Goal: Task Accomplishment & Management: Use online tool/utility

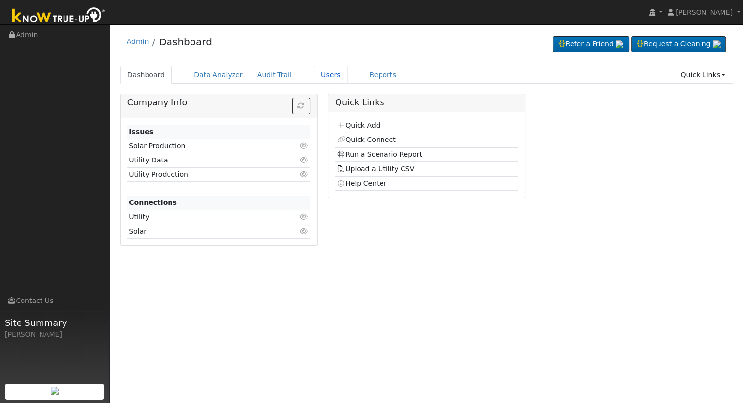
click at [318, 73] on link "Users" at bounding box center [331, 75] width 34 height 18
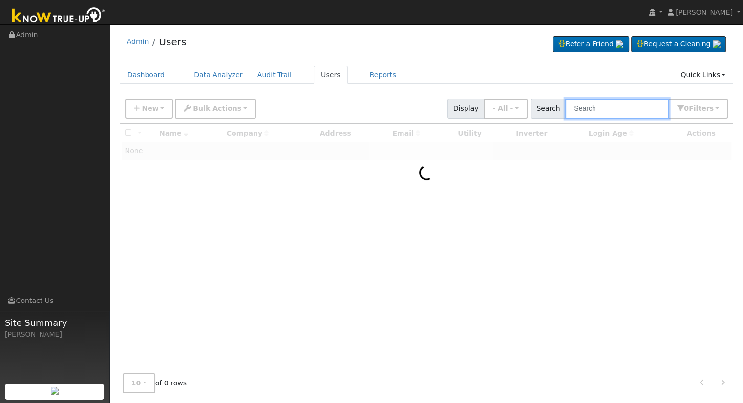
click at [601, 107] on input "text" at bounding box center [617, 109] width 104 height 20
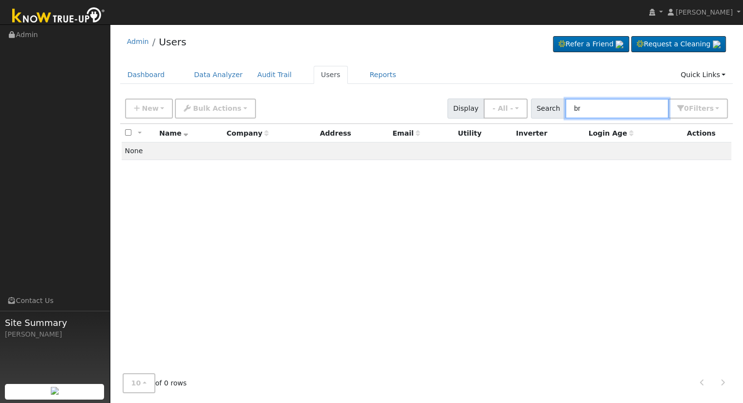
type input "b"
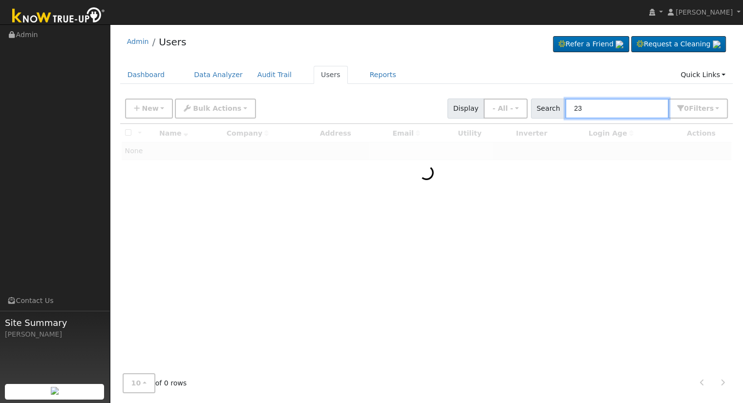
type input "2"
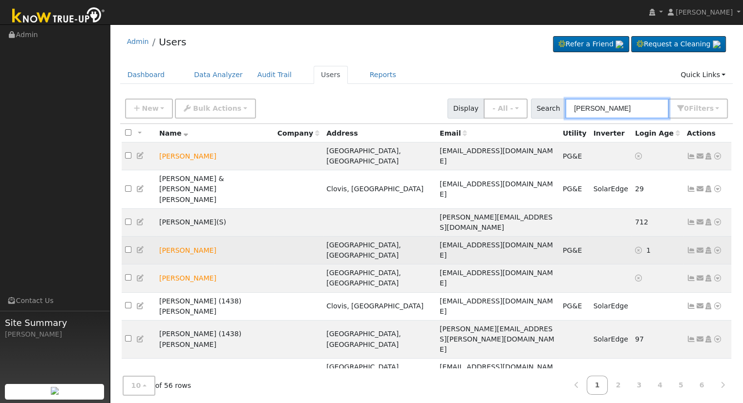
type input "jones"
click at [718, 247] on icon at bounding box center [717, 250] width 9 height 7
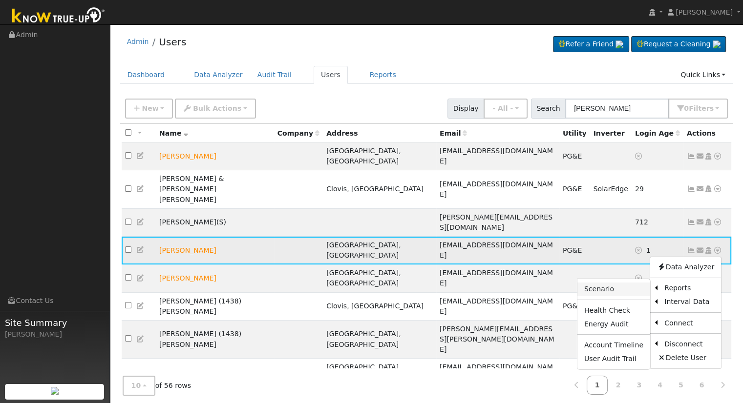
click at [632, 283] on link "Scenario" at bounding box center [613, 290] width 73 height 14
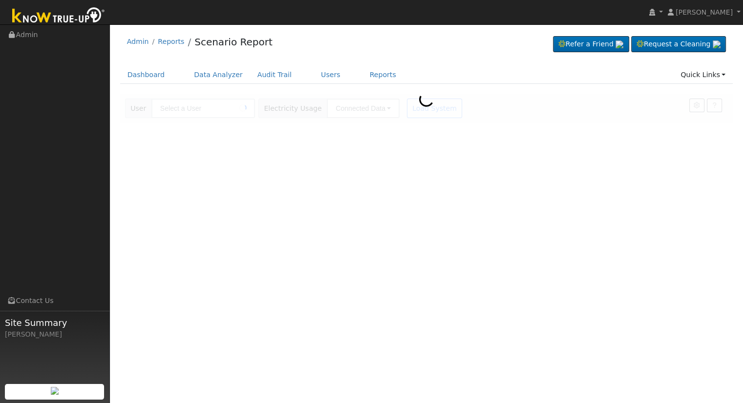
type input "[PERSON_NAME]"
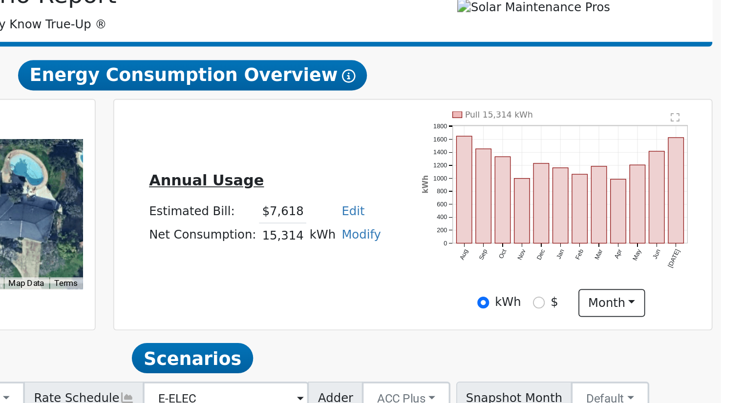
scroll to position [76, 0]
drag, startPoint x: 468, startPoint y: 229, endPoint x: 494, endPoint y: 233, distance: 26.8
click at [503, 230] on tr "Net Consumption: 15,314 kWh Modify Add Consumption Add Electric Vehicle Add Con…" at bounding box center [469, 230] width 138 height 14
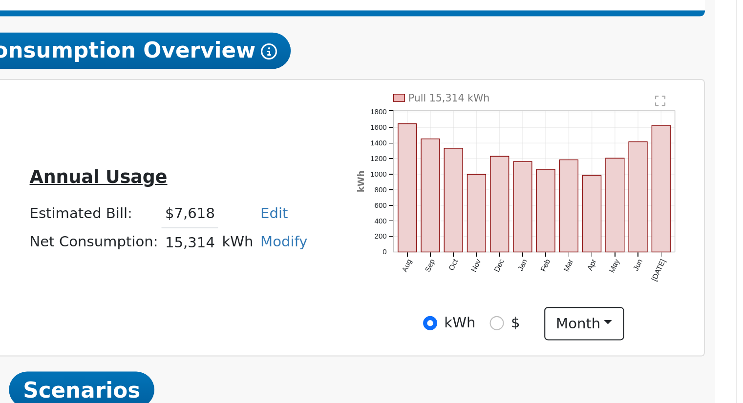
click at [517, 203] on td "Annual Usage" at bounding box center [469, 199] width 138 height 17
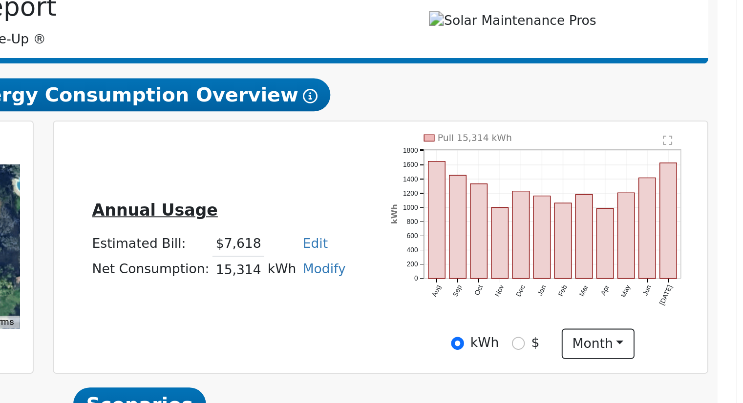
click at [513, 215] on link "Edit" at bounding box center [519, 216] width 13 height 8
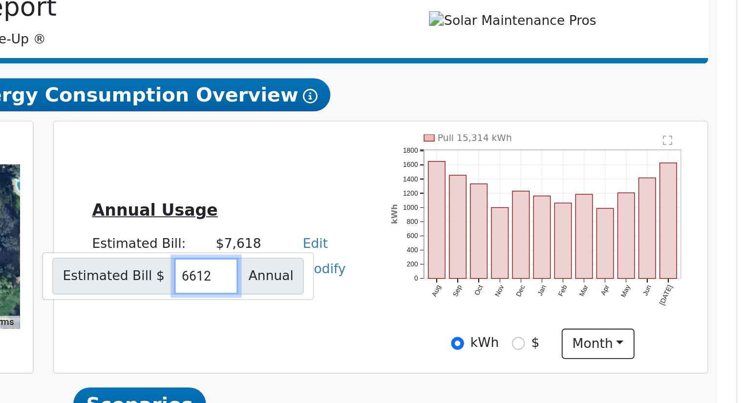
type input "6612"
click at [499, 182] on div "Annual Usage Estimated Bill: $7,618 Edit Estimated Bill $ 6612 Annual Net Consu…" at bounding box center [553, 217] width 343 height 119
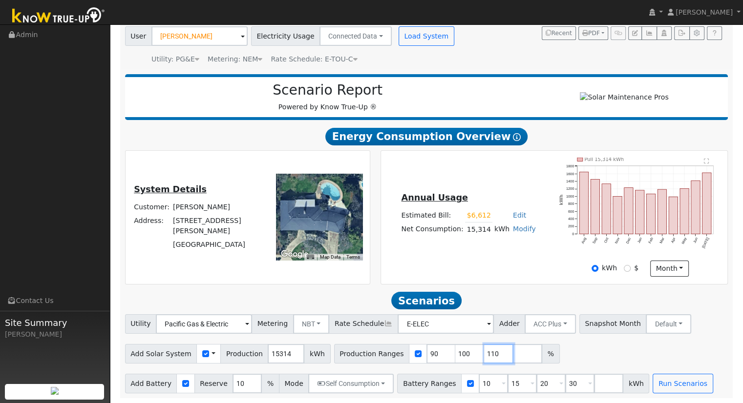
click at [484, 354] on input "110" at bounding box center [498, 354] width 29 height 20
type input "1"
type input "125.062035"
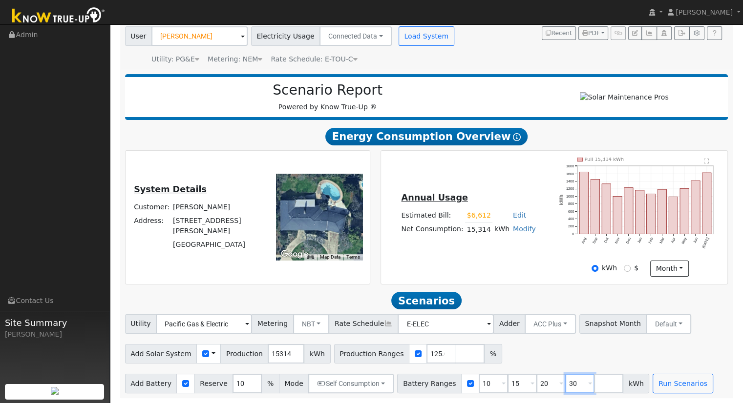
click at [565, 384] on input "30" at bounding box center [579, 384] width 29 height 20
type input "3"
type input "20"
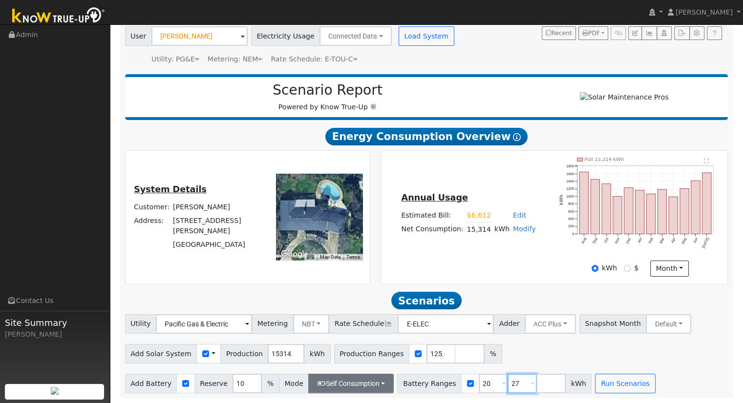
type input "27"
click at [359, 382] on button "Self Consumption" at bounding box center [350, 384] width 85 height 20
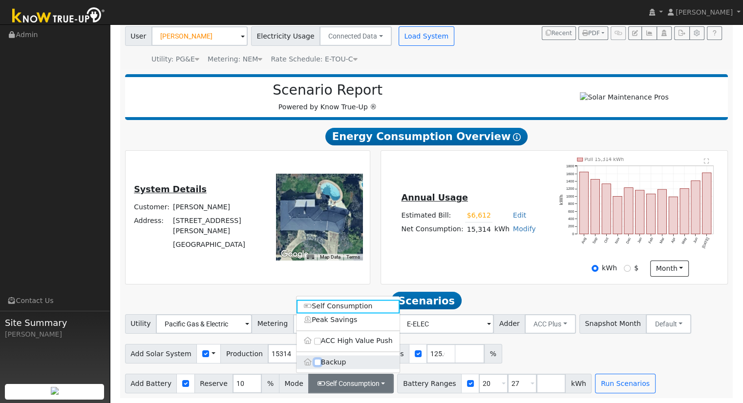
click at [318, 361] on input "Backup" at bounding box center [317, 362] width 7 height 7
checkbox input "true"
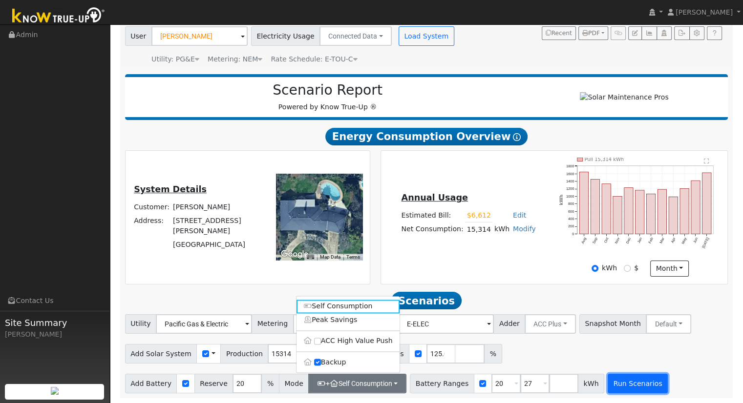
click at [619, 384] on button "Run Scenarios" at bounding box center [638, 384] width 60 height 20
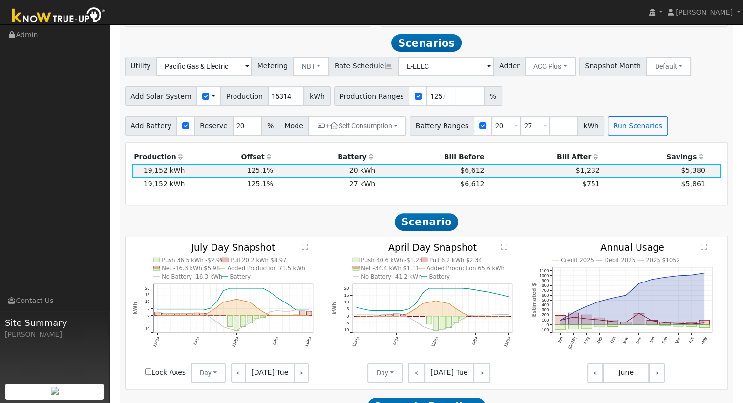
scroll to position [338, 0]
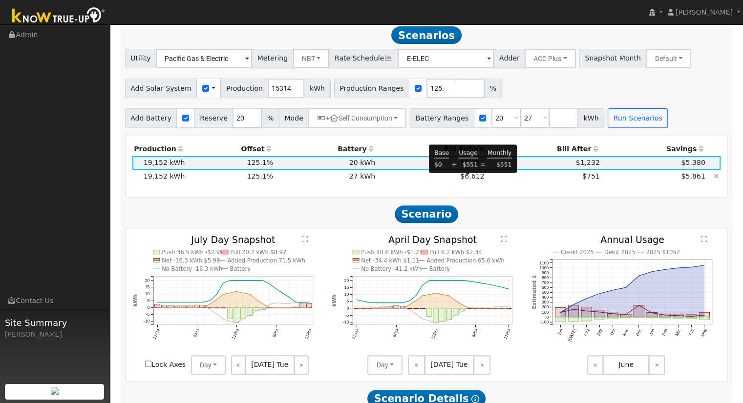
click at [471, 180] on span "$6,612" at bounding box center [472, 176] width 24 height 8
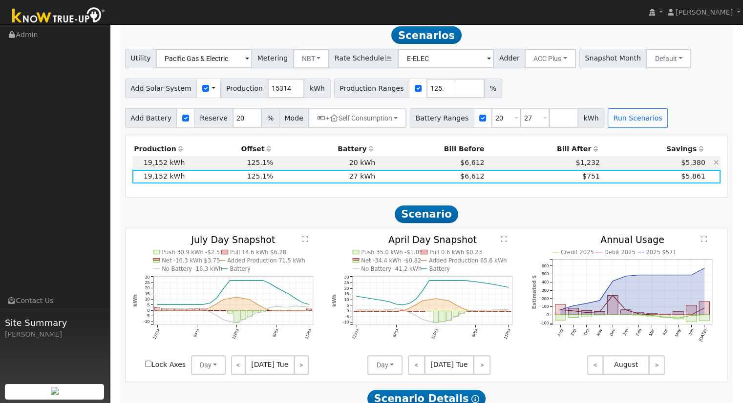
click at [366, 167] on td "20 kWh" at bounding box center [326, 163] width 102 height 14
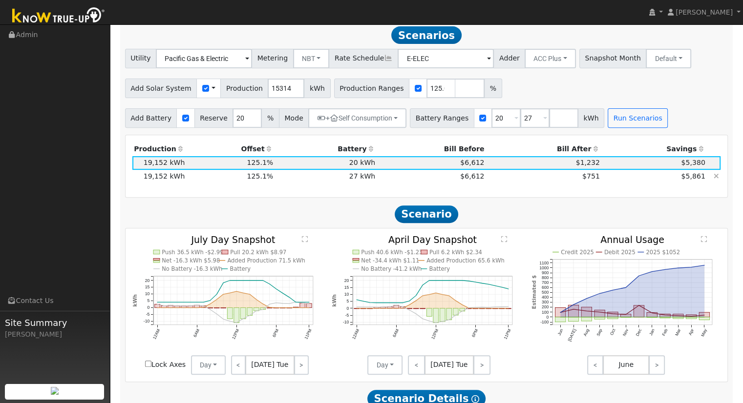
click at [368, 178] on td "27 kWh" at bounding box center [326, 177] width 102 height 14
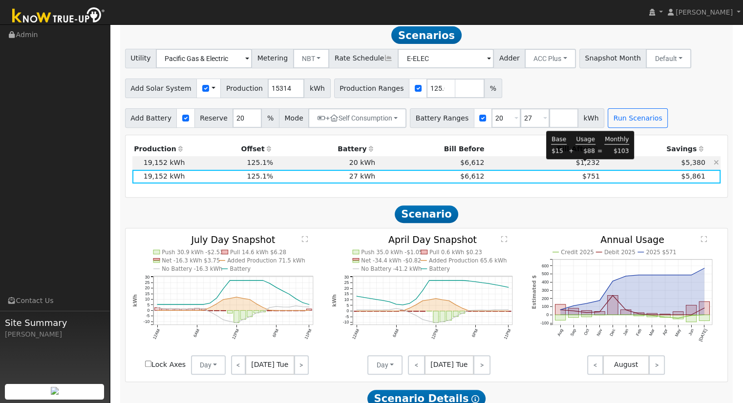
click at [590, 166] on span "$1,232" at bounding box center [588, 163] width 24 height 8
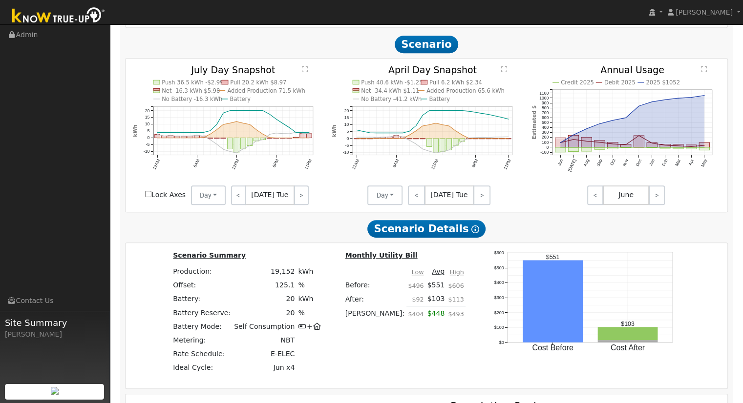
scroll to position [533, 0]
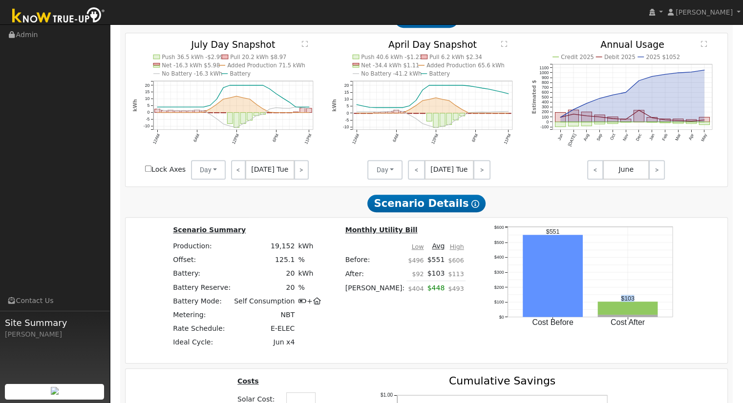
drag, startPoint x: 595, startPoint y: 301, endPoint x: 613, endPoint y: 299, distance: 17.2
click at [613, 299] on icon "Cost Before Cost After $0 $100 $200 $300 $400 $500 $600 onclick="" onclick="" o…" at bounding box center [583, 285] width 195 height 120
click at [671, 274] on div "Scenario Summary Production: 19,152 kWh Offset: 125.1 % Battery: 20 kWh Battery…" at bounding box center [426, 291] width 609 height 132
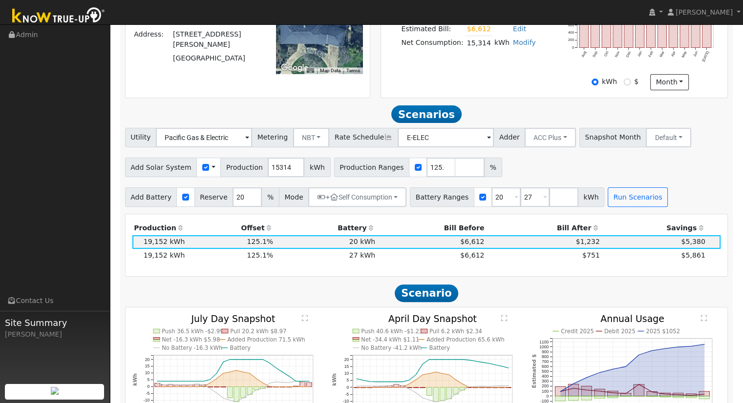
scroll to position [240, 0]
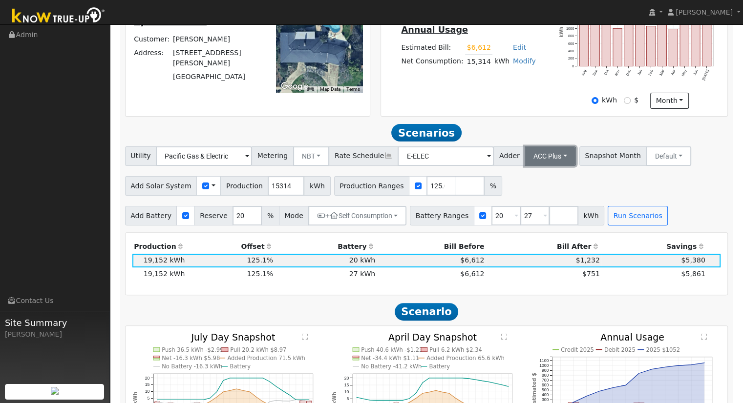
click at [544, 158] on button "ACC Plus" at bounding box center [550, 157] width 51 height 20
click at [545, 204] on link "SB-535" at bounding box center [540, 205] width 68 height 14
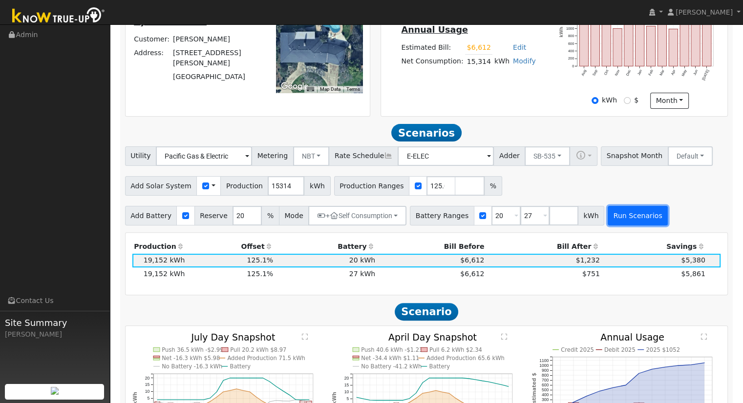
click at [624, 215] on button "Run Scenarios" at bounding box center [638, 216] width 60 height 20
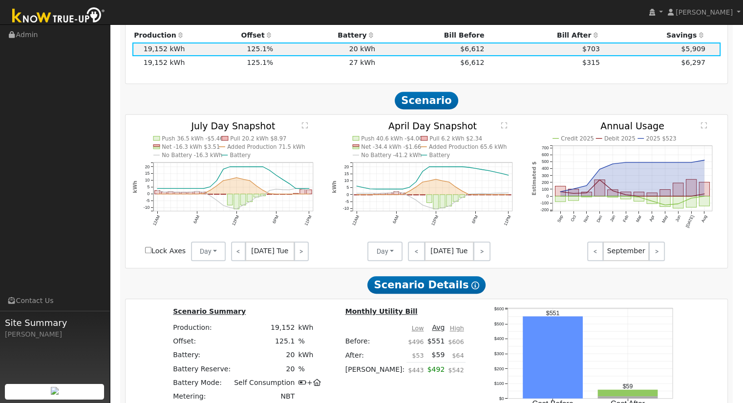
scroll to position [436, 0]
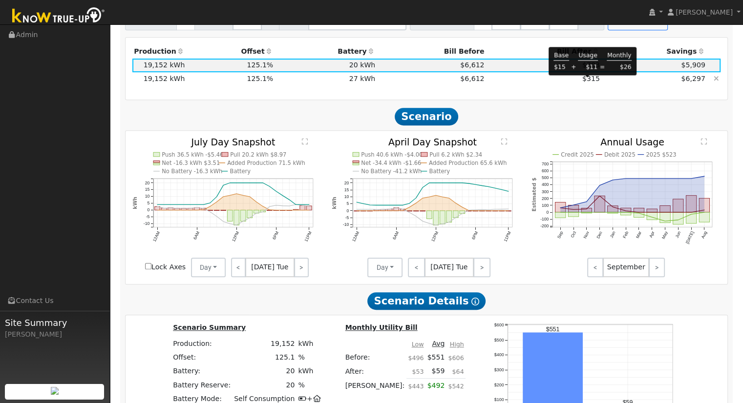
click at [588, 83] on span "$315" at bounding box center [591, 79] width 18 height 8
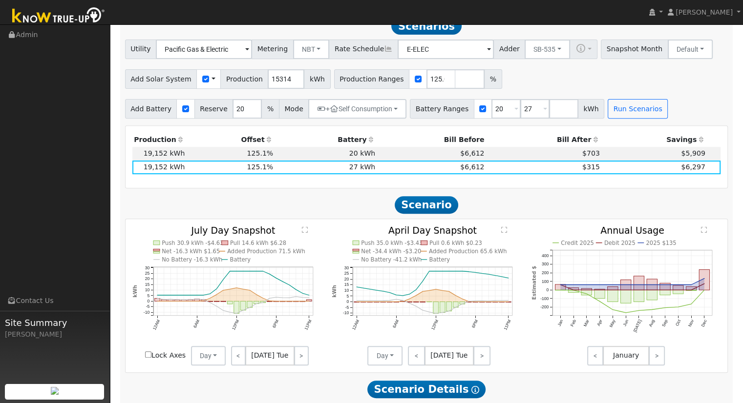
scroll to position [338, 0]
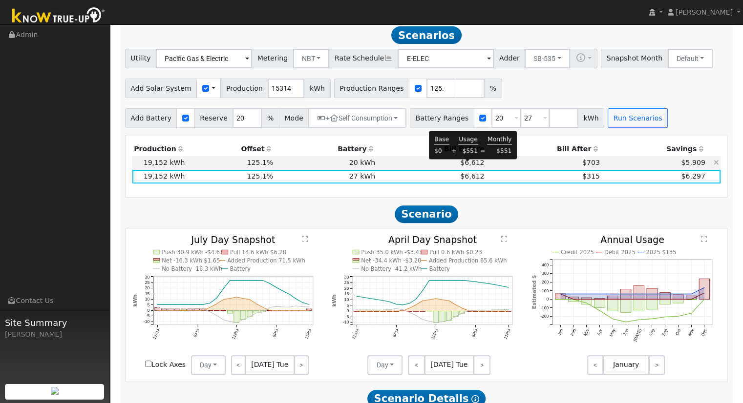
click at [471, 167] on span "$6,612" at bounding box center [472, 163] width 24 height 8
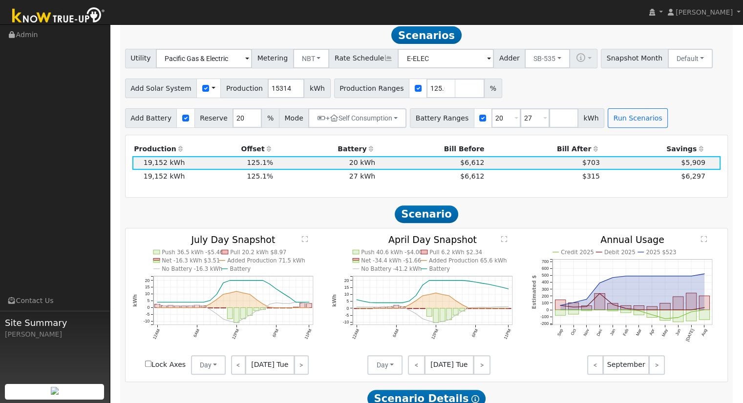
click at [671, 128] on div "Add Battery Reserve 20 % Mode + Self Consumption Self Consumption Peak Savings …" at bounding box center [426, 116] width 607 height 23
click at [587, 178] on span "$315" at bounding box center [591, 176] width 18 height 8
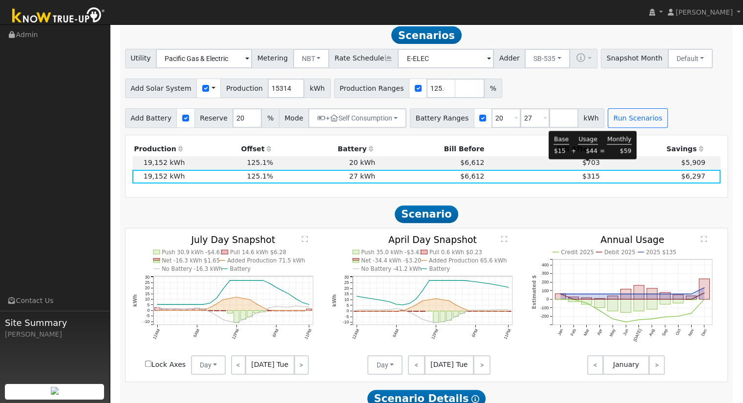
click at [585, 165] on span "$703" at bounding box center [591, 163] width 18 height 8
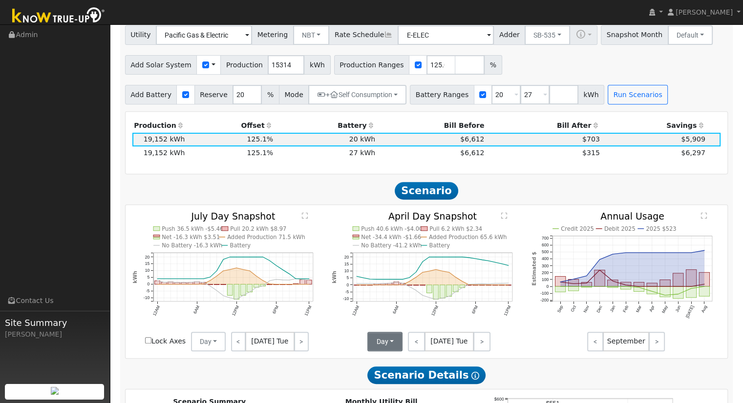
scroll to position [362, 0]
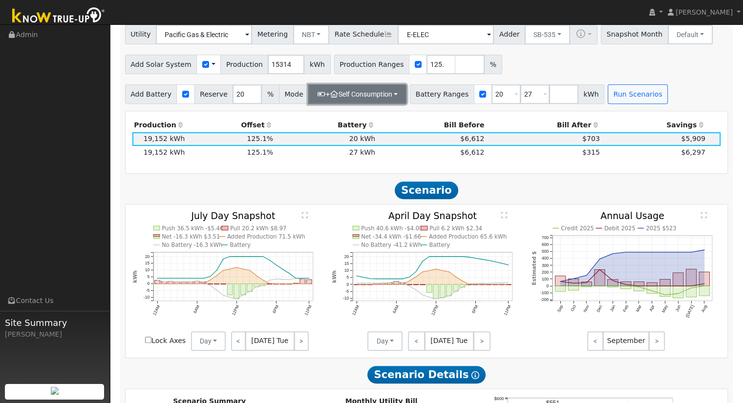
click at [350, 98] on button "+ Self Consumption" at bounding box center [357, 95] width 98 height 20
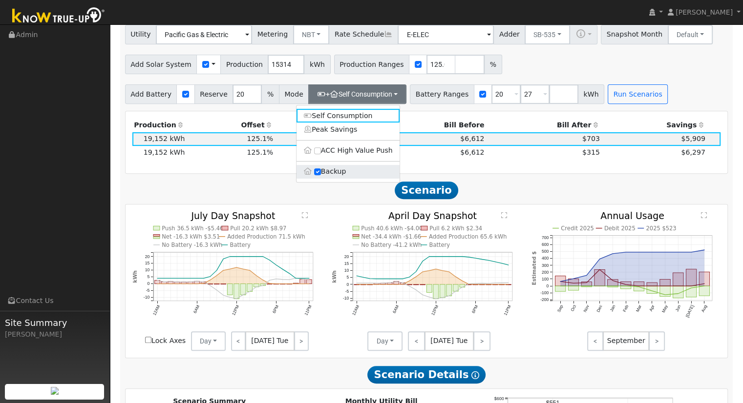
click at [332, 174] on label "Backup" at bounding box center [348, 172] width 103 height 14
click at [321, 174] on input "Backup" at bounding box center [317, 172] width 7 height 7
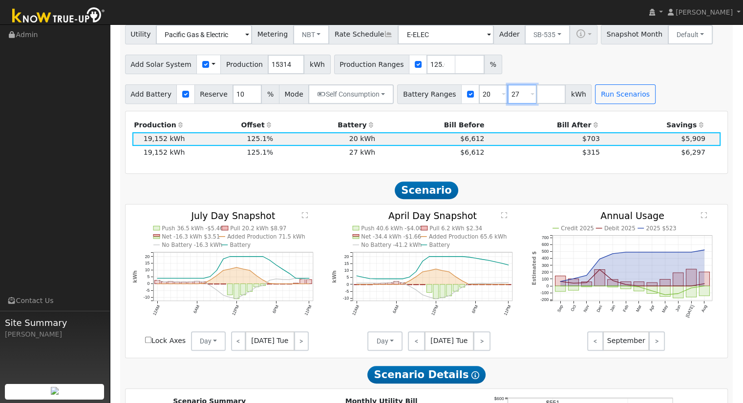
click at [508, 100] on input "27" at bounding box center [522, 95] width 29 height 20
click at [364, 99] on button "Self Consumption" at bounding box center [350, 95] width 85 height 20
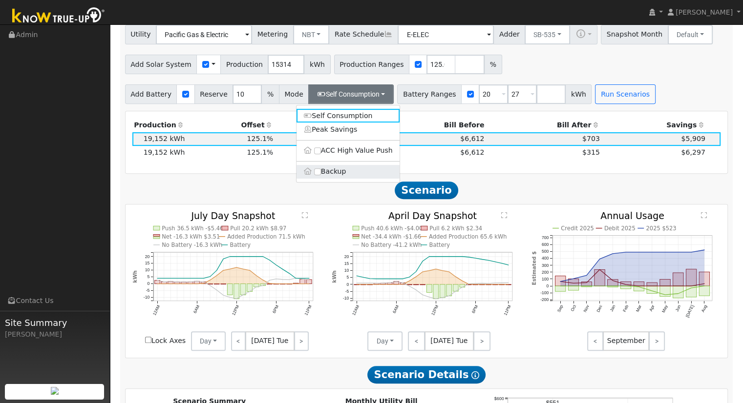
click at [325, 179] on label "Backup" at bounding box center [348, 172] width 103 height 14
click at [321, 175] on input "Backup" at bounding box center [317, 172] width 7 height 7
type input "20"
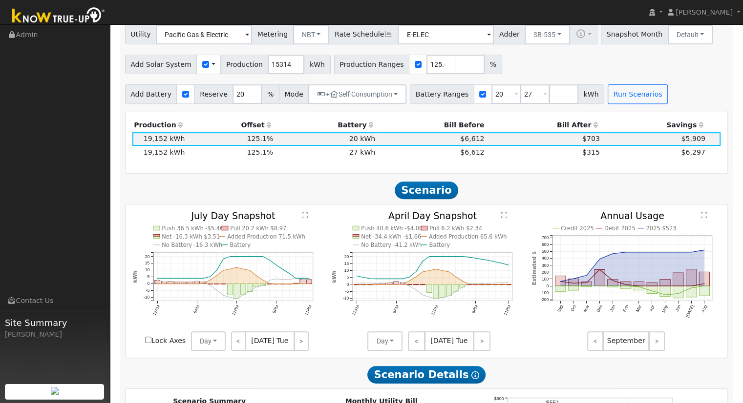
click at [557, 67] on div "Add Solar System Use CSV Data Production 15314 kWh Production Ranges 125.062035…" at bounding box center [426, 62] width 607 height 23
click at [520, 95] on input "27" at bounding box center [534, 95] width 29 height 20
type input "2"
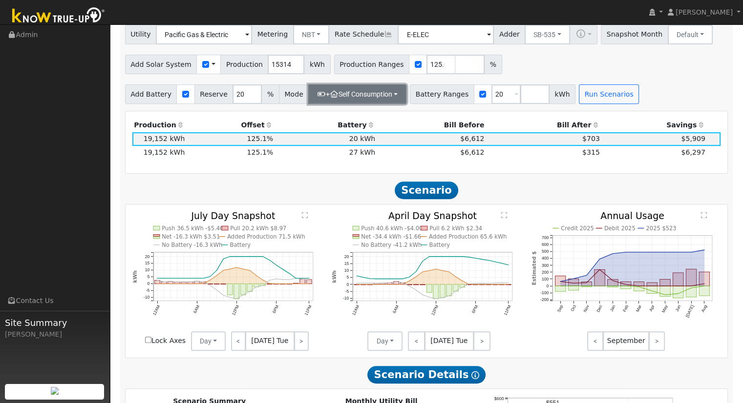
click at [358, 101] on button "+ Self Consumption" at bounding box center [357, 95] width 98 height 20
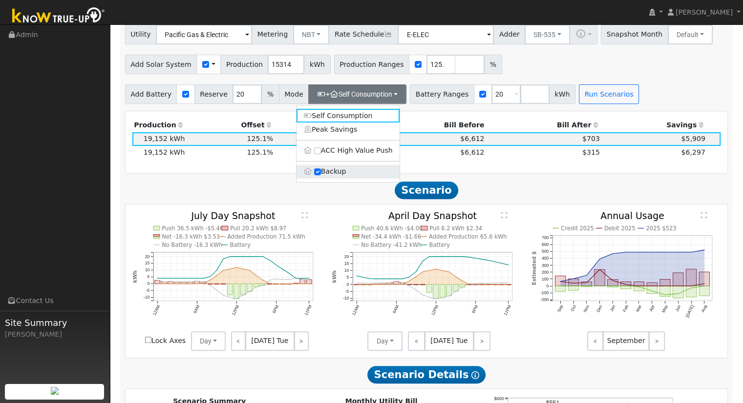
click at [335, 179] on label "Backup" at bounding box center [348, 172] width 103 height 14
click at [321, 175] on input "Backup" at bounding box center [317, 172] width 7 height 7
type input "10"
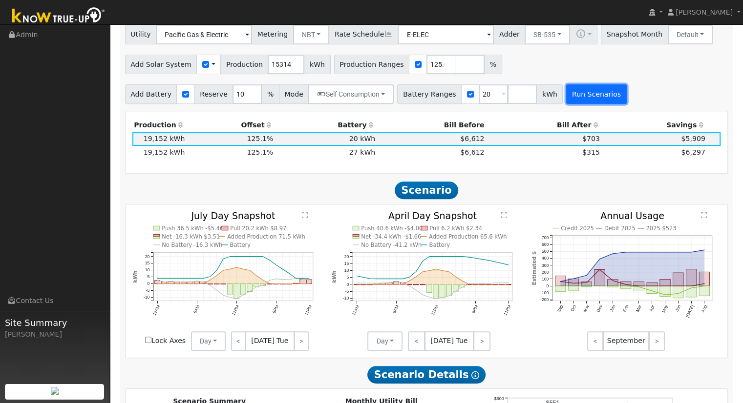
click at [571, 100] on button "Run Scenarios" at bounding box center [596, 95] width 60 height 20
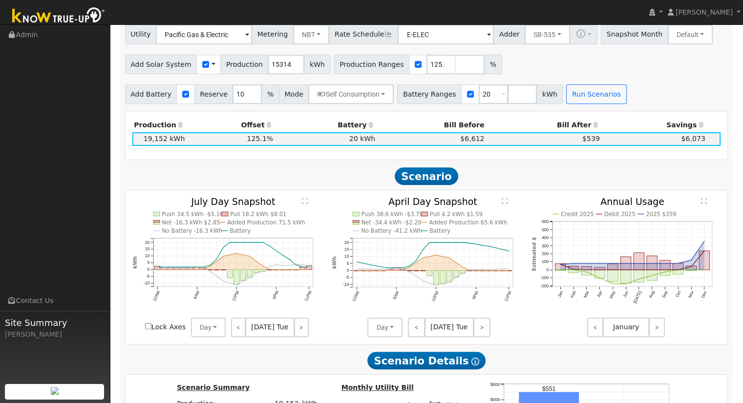
scroll to position [338, 0]
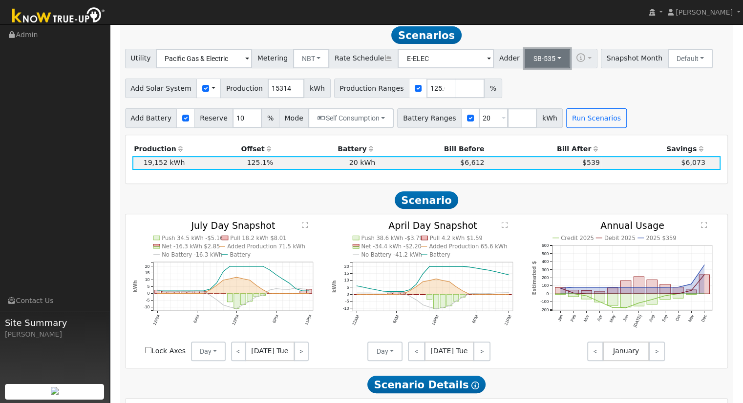
click at [525, 60] on button "SB-535" at bounding box center [547, 59] width 45 height 20
click at [535, 99] on link "ACC Plus" at bounding box center [540, 94] width 68 height 14
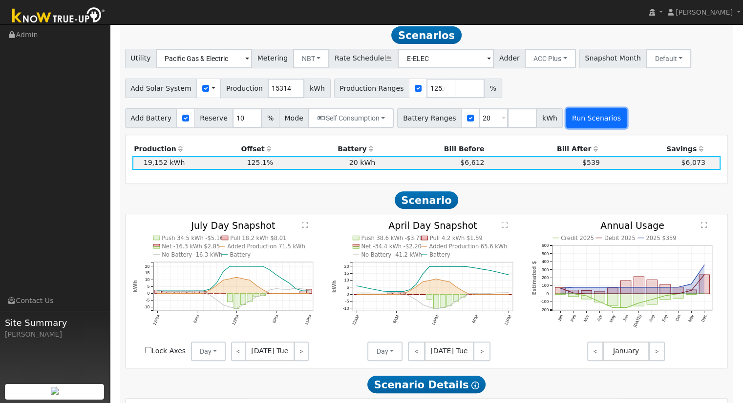
click at [580, 120] on button "Run Scenarios" at bounding box center [596, 118] width 60 height 20
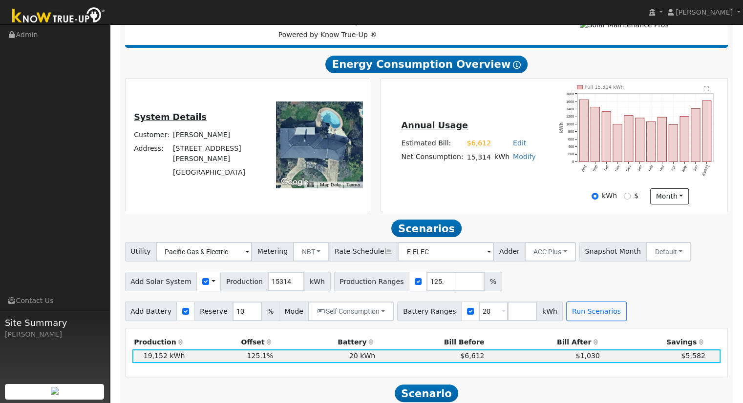
scroll to position [143, 0]
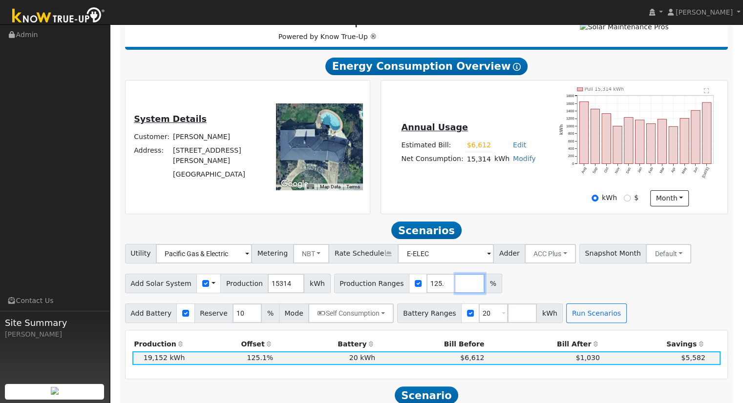
click at [455, 285] on input "number" at bounding box center [469, 284] width 29 height 20
type input "137.397153"
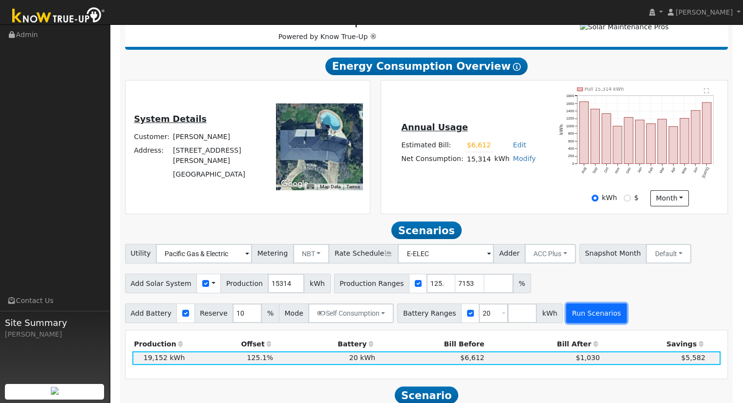
click at [569, 315] on button "Run Scenarios" at bounding box center [596, 314] width 60 height 20
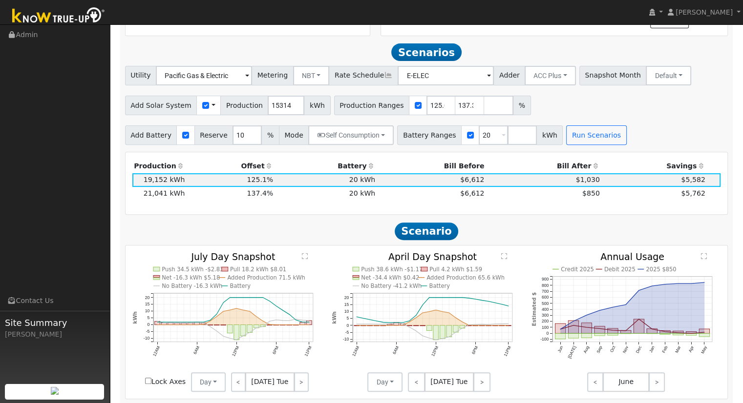
scroll to position [338, 0]
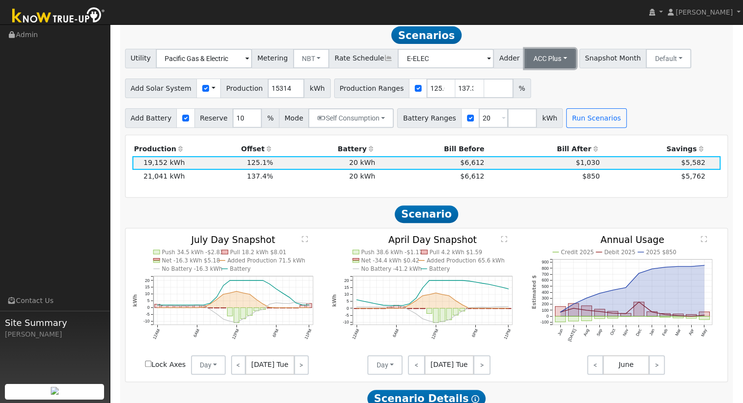
click at [530, 68] on button "ACC Plus" at bounding box center [550, 59] width 51 height 20
click at [537, 110] on link "SB-535" at bounding box center [540, 108] width 68 height 14
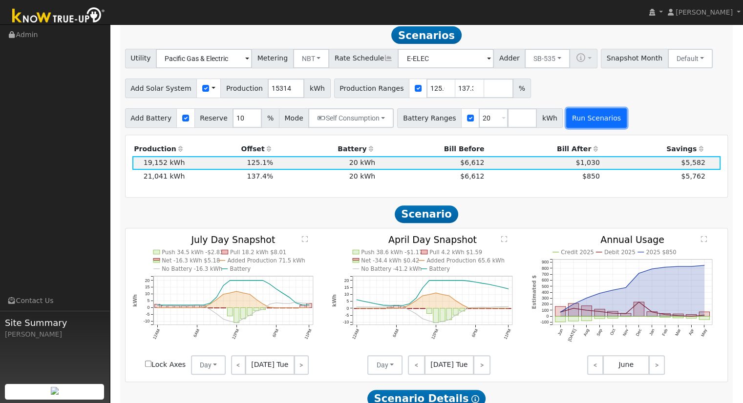
click at [573, 121] on button "Run Scenarios" at bounding box center [596, 118] width 60 height 20
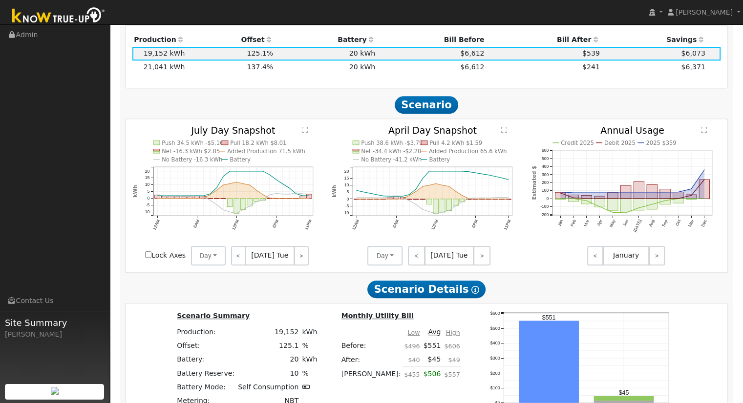
scroll to position [423, 0]
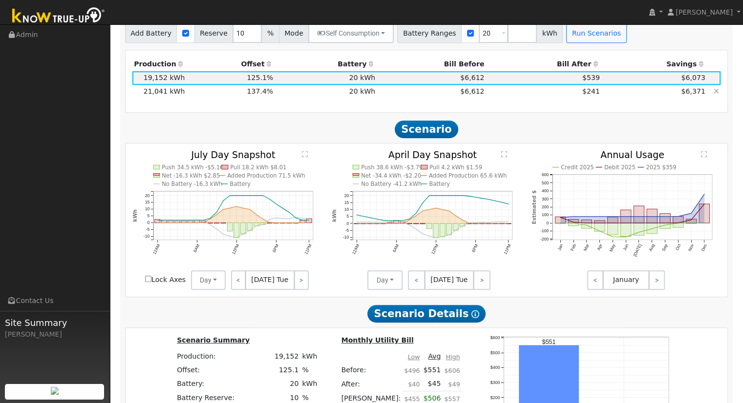
click at [582, 95] on span "$241" at bounding box center [591, 91] width 18 height 8
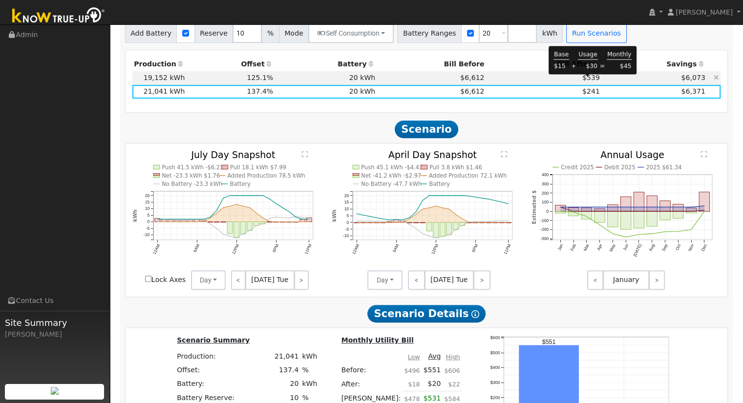
click at [593, 78] on span "$539" at bounding box center [591, 78] width 18 height 8
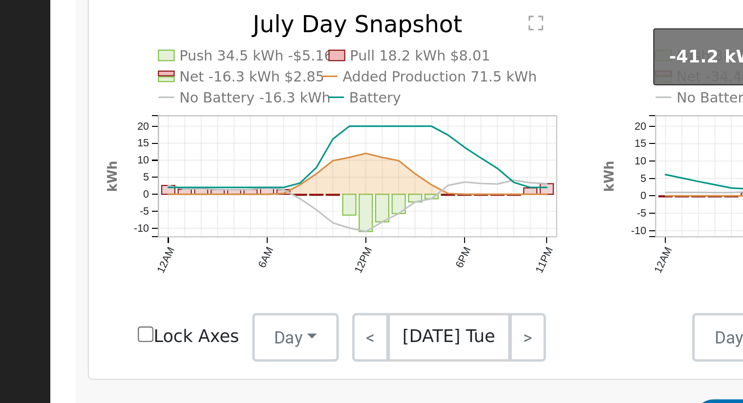
scroll to position [419, 0]
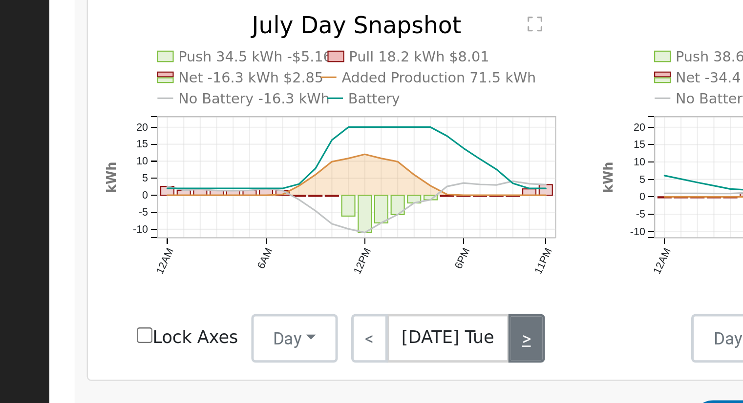
click at [295, 287] on link ">" at bounding box center [301, 285] width 15 height 20
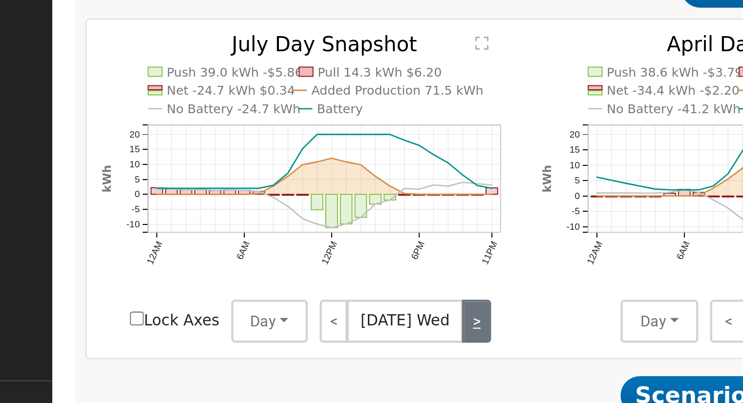
click at [296, 286] on link ">" at bounding box center [302, 285] width 13 height 20
click at [296, 286] on link ">" at bounding box center [302, 285] width 14 height 20
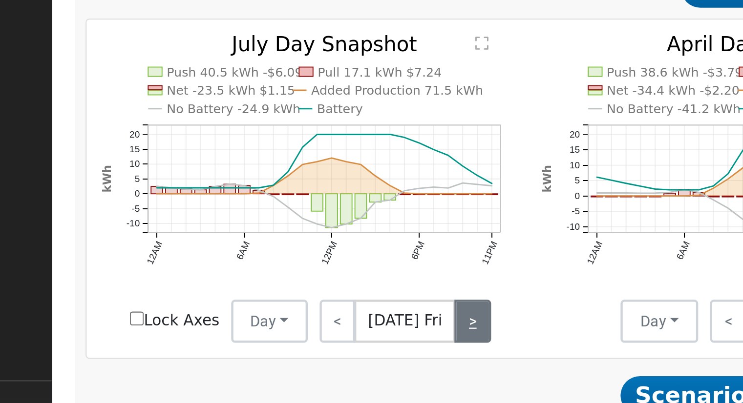
click at [297, 286] on link ">" at bounding box center [300, 285] width 16 height 20
click at [297, 286] on link ">" at bounding box center [301, 285] width 15 height 20
click at [298, 285] on link ">" at bounding box center [302, 285] width 14 height 20
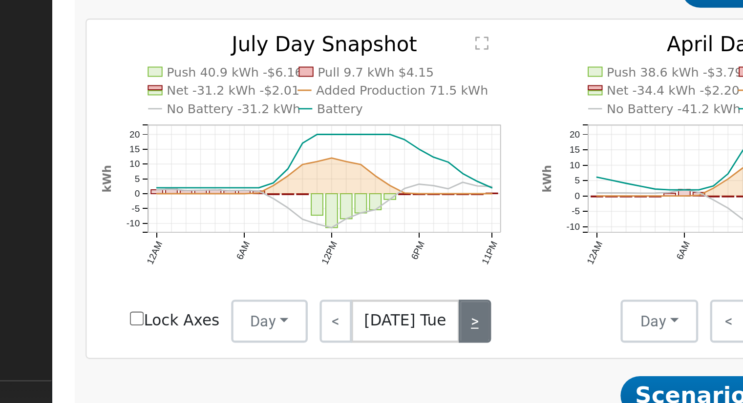
click at [298, 285] on link ">" at bounding box center [301, 285] width 15 height 20
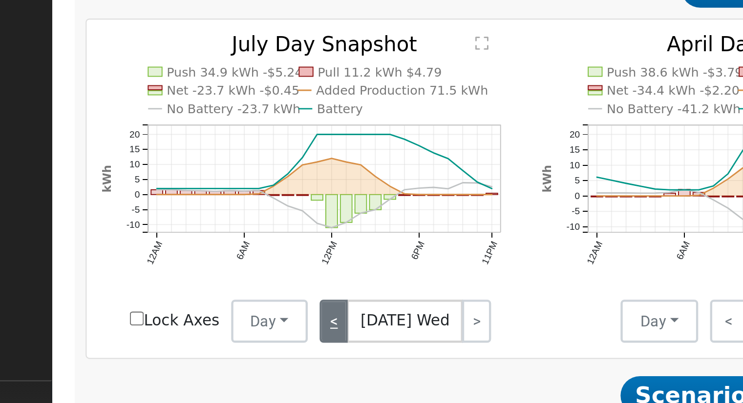
click at [242, 286] on link "<" at bounding box center [237, 285] width 13 height 20
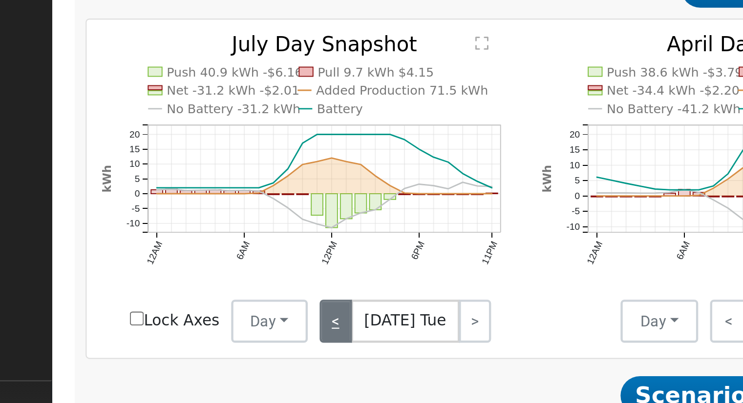
click at [242, 286] on link "<" at bounding box center [238, 285] width 15 height 20
click at [241, 286] on link "<" at bounding box center [237, 285] width 13 height 20
click at [241, 286] on link "<" at bounding box center [238, 285] width 15 height 20
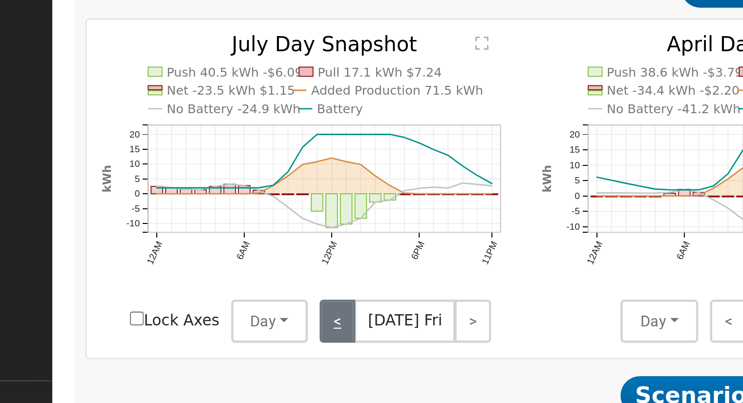
click at [241, 286] on link "<" at bounding box center [239, 285] width 16 height 20
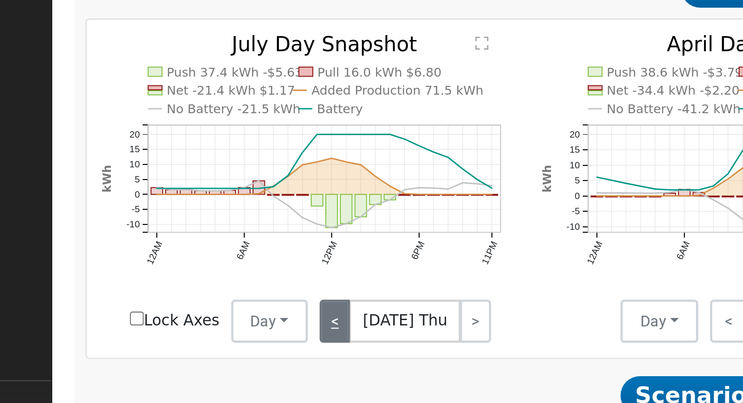
click at [241, 286] on link "<" at bounding box center [238, 285] width 14 height 20
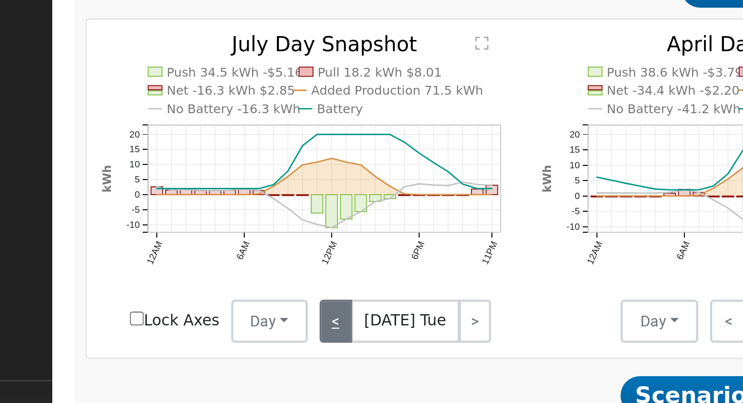
click at [241, 286] on link "<" at bounding box center [238, 285] width 15 height 20
click at [241, 286] on link "<" at bounding box center [237, 285] width 13 height 20
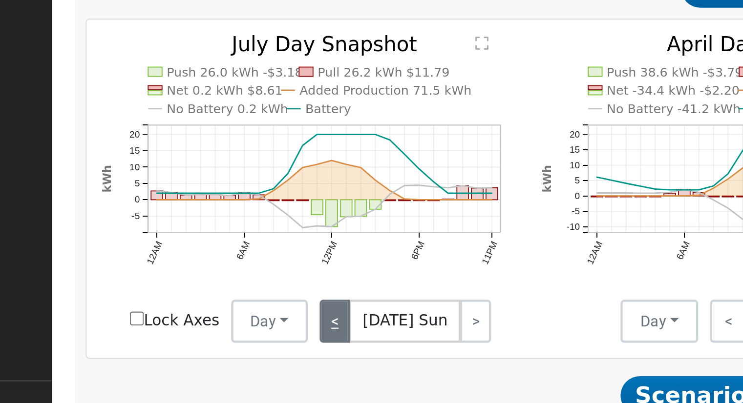
click at [241, 286] on link "<" at bounding box center [238, 285] width 14 height 20
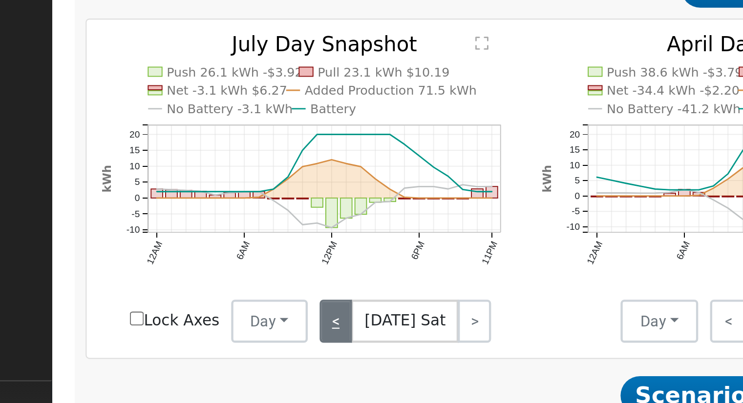
click at [241, 286] on link "<" at bounding box center [238, 285] width 15 height 20
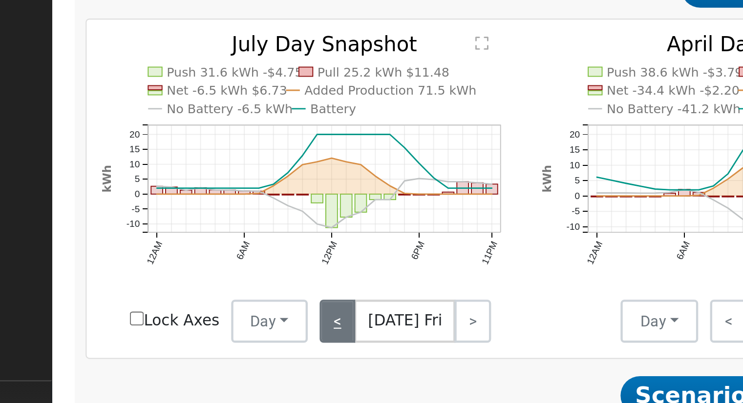
click at [241, 286] on link "<" at bounding box center [239, 285] width 16 height 20
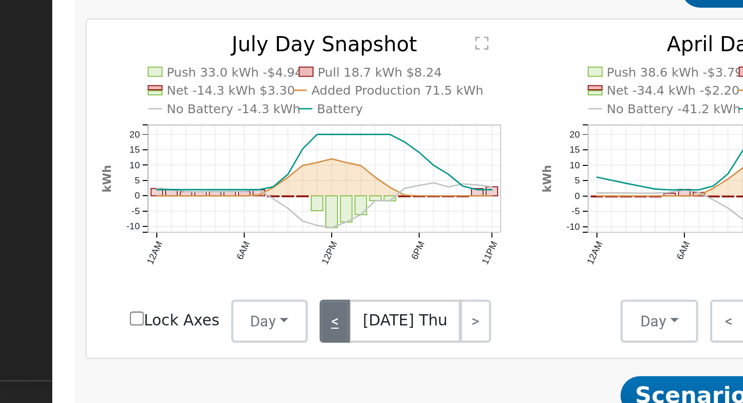
click at [241, 286] on link "<" at bounding box center [238, 285] width 14 height 20
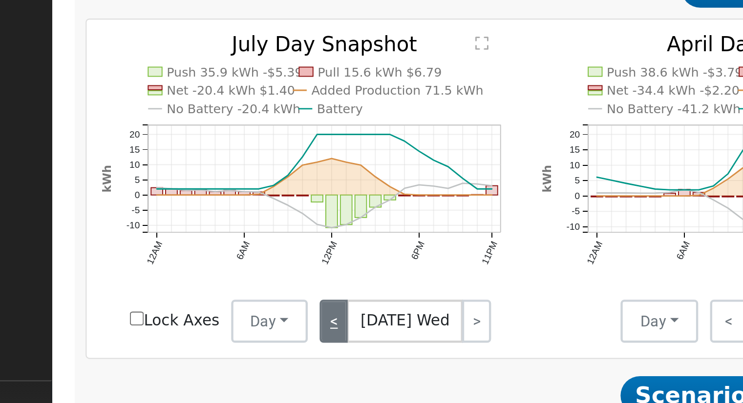
click at [240, 287] on link "<" at bounding box center [237, 285] width 13 height 20
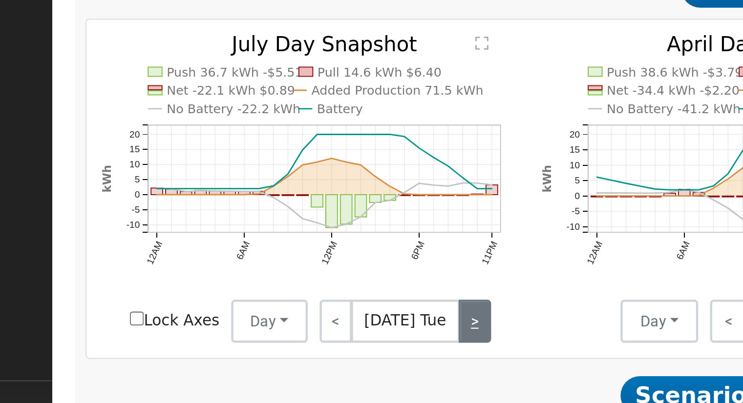
click at [295, 285] on link ">" at bounding box center [301, 285] width 15 height 20
click at [296, 285] on link ">" at bounding box center [302, 285] width 13 height 20
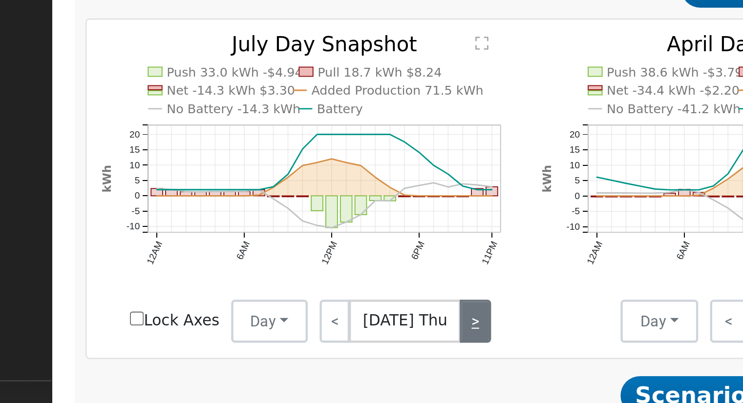
click at [295, 285] on link ">" at bounding box center [302, 285] width 14 height 20
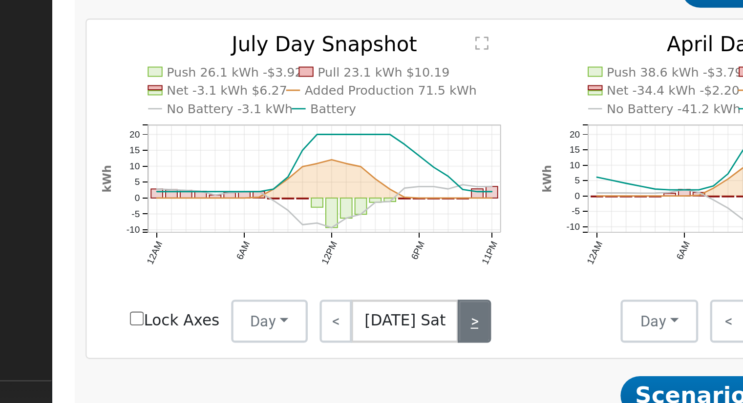
click at [295, 285] on link ">" at bounding box center [301, 285] width 15 height 20
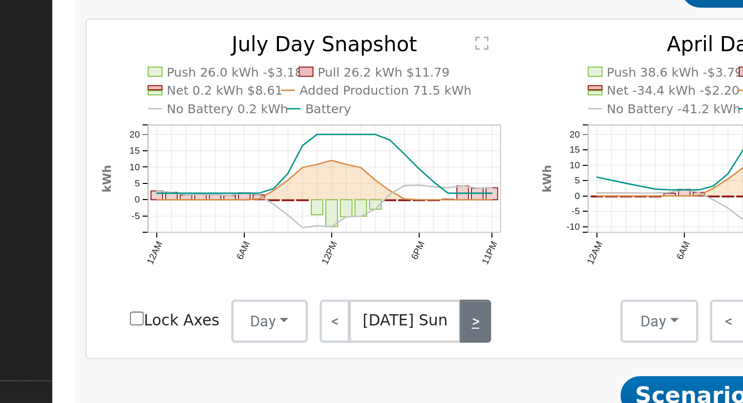
click at [296, 284] on link ">" at bounding box center [302, 285] width 14 height 20
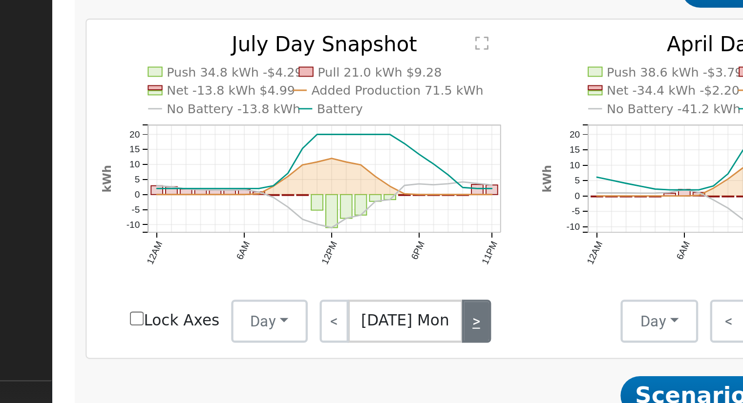
click at [296, 284] on link ">" at bounding box center [302, 285] width 13 height 20
click at [296, 283] on link ">" at bounding box center [301, 285] width 15 height 20
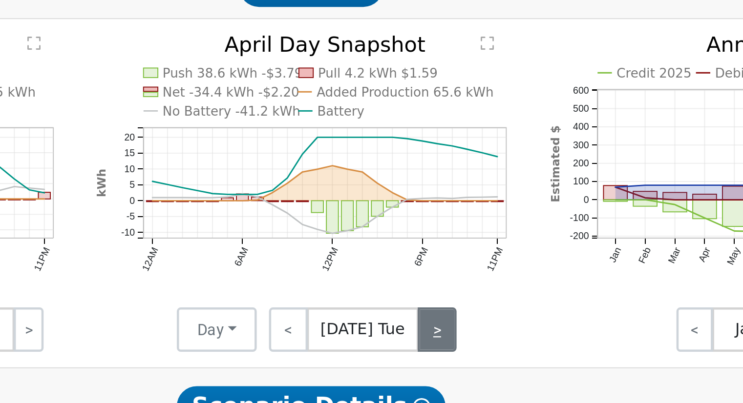
click at [484, 286] on link ">" at bounding box center [481, 285] width 17 height 20
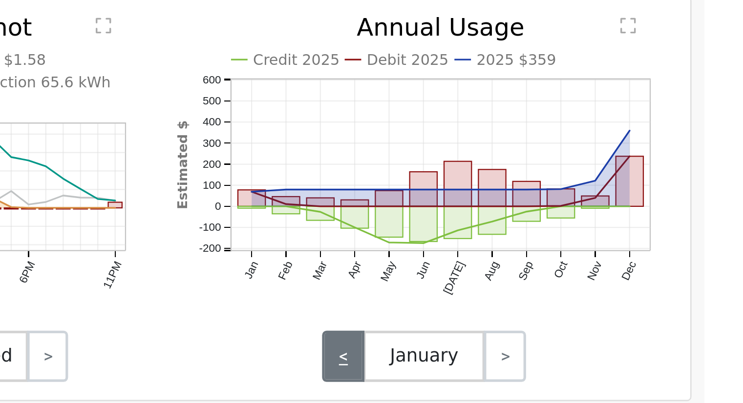
click at [593, 285] on link "<" at bounding box center [595, 285] width 16 height 20
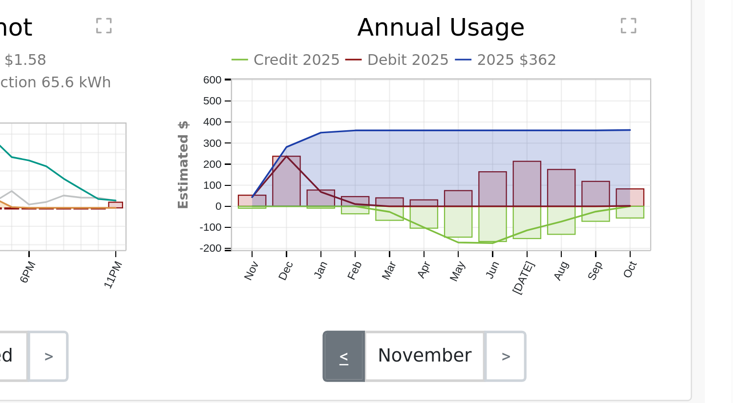
click at [593, 285] on link "<" at bounding box center [595, 285] width 16 height 20
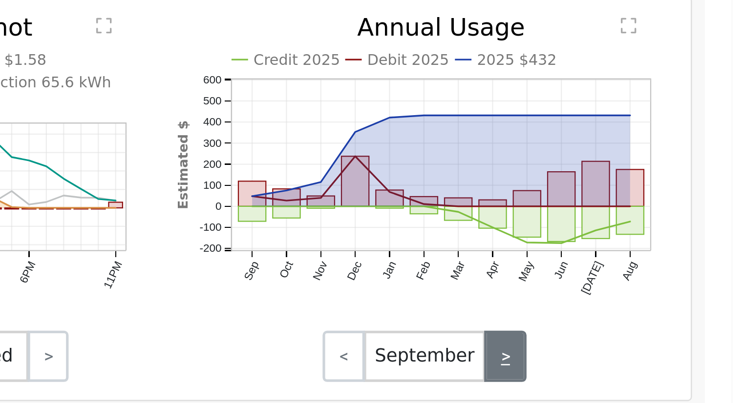
click at [653, 286] on link ">" at bounding box center [657, 285] width 16 height 20
